Goal: Check status: Check status

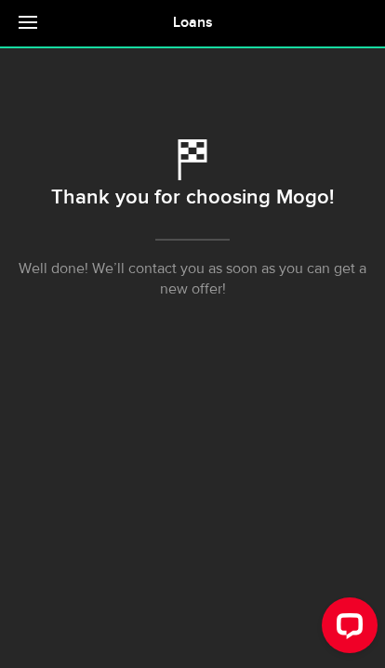
click at [17, 46] on link at bounding box center [32, 23] width 65 height 46
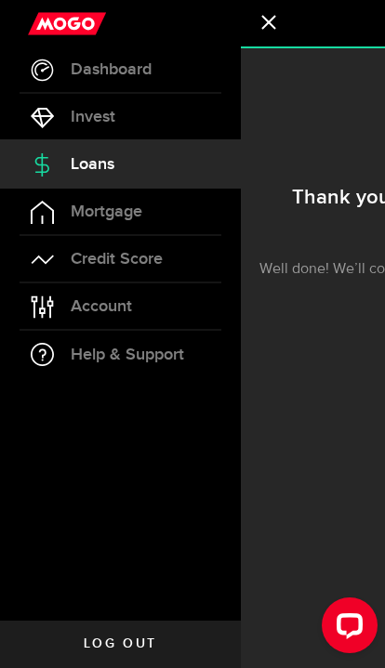
click at [37, 46] on link "Dashboard" at bounding box center [120, 69] width 241 height 46
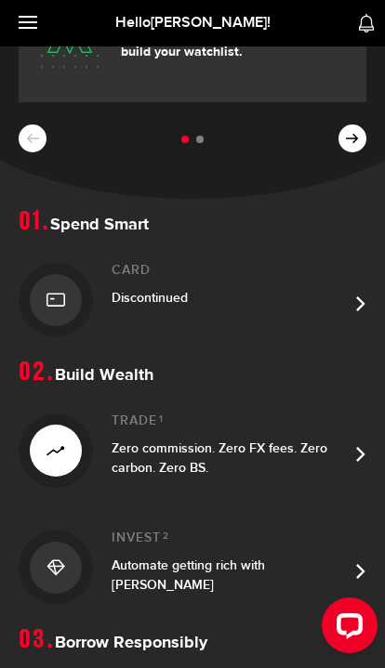
click at [349, 321] on link "Card Discontinued" at bounding box center [193, 300] width 348 height 117
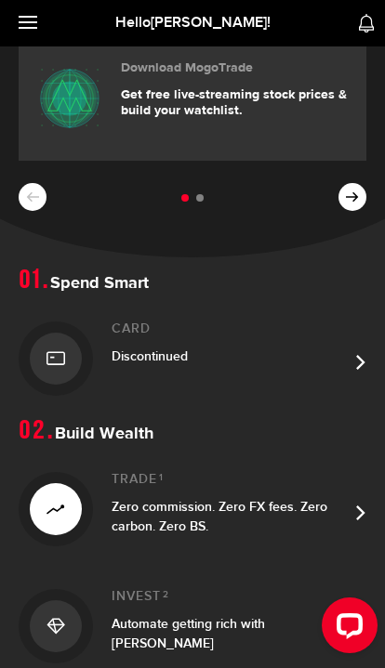
click at [130, 359] on span "Discontinued" at bounding box center [150, 356] width 76 height 16
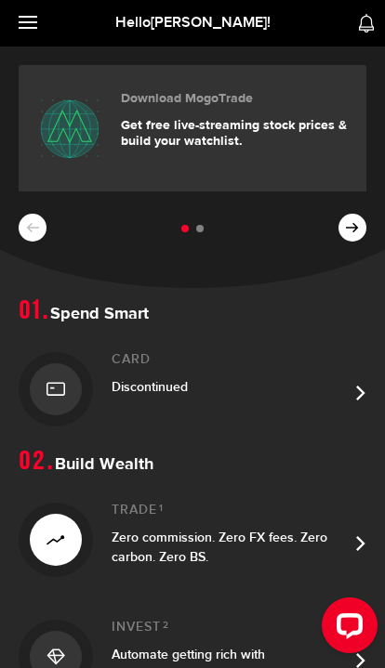
click at [85, 381] on div at bounding box center [56, 389] width 74 height 74
click at [53, 372] on div at bounding box center [56, 389] width 52 height 52
click at [19, 45] on link at bounding box center [32, 23] width 65 height 46
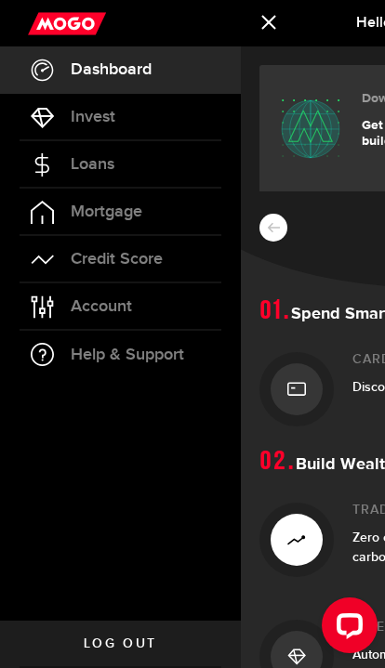
click at [69, 196] on link "Mortgage" at bounding box center [120, 212] width 241 height 46
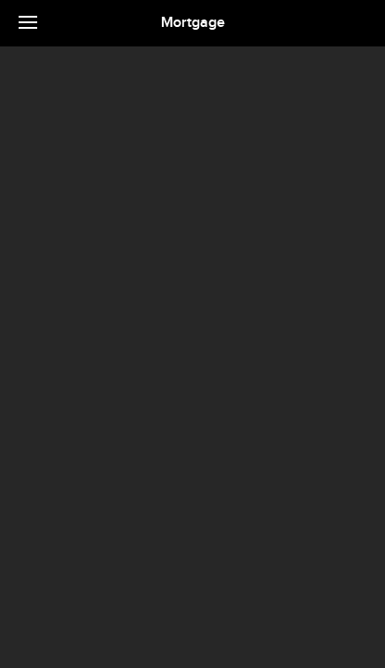
scroll to position [31, 0]
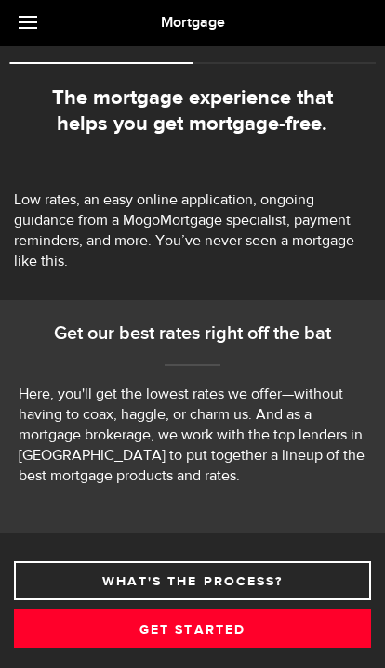
select select "3knYdhfXw4iYoq2m0WGQES"
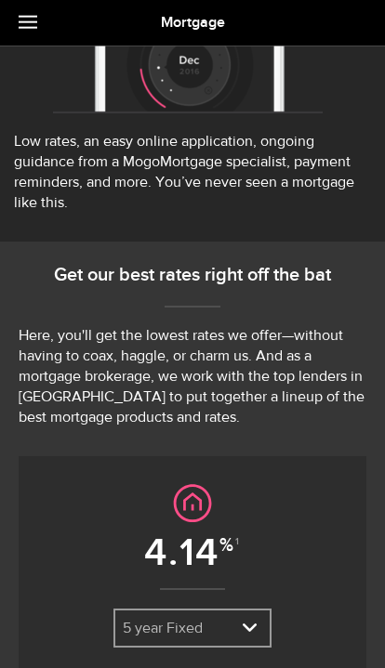
scroll to position [302, 0]
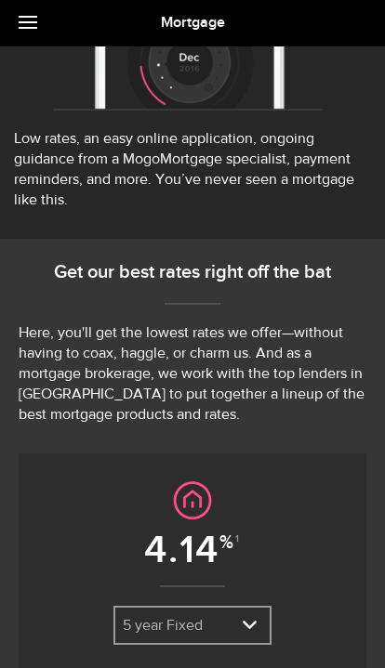
click at [27, 24] on link at bounding box center [32, 23] width 65 height 46
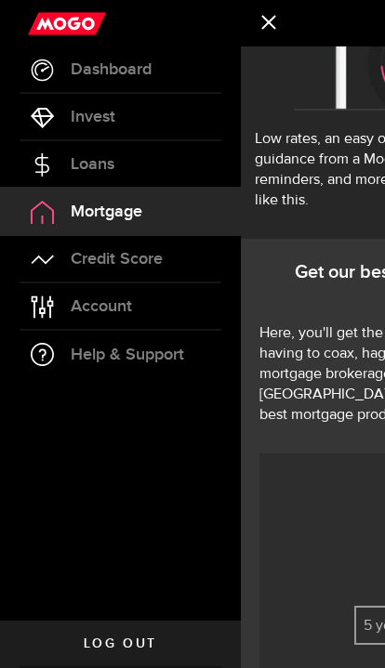
click at [55, 269] on link "Credit Score" at bounding box center [120, 259] width 241 height 46
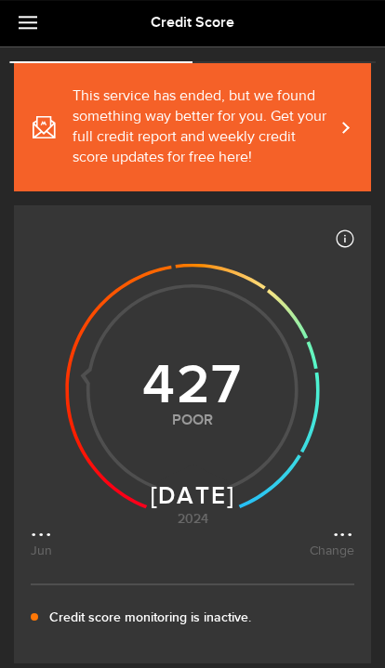
scroll to position [43, 0]
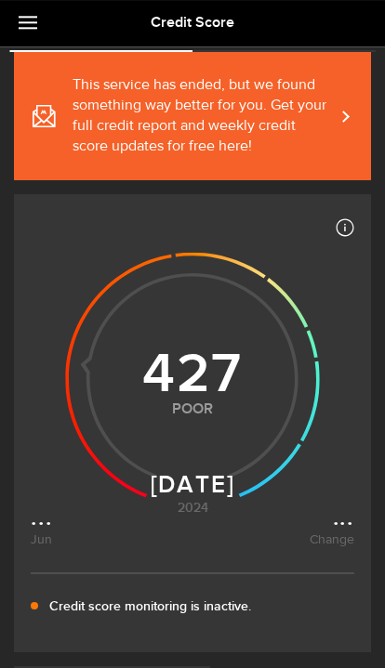
click at [49, 127] on use at bounding box center [44, 116] width 23 height 22
